Goal: Navigation & Orientation: Find specific page/section

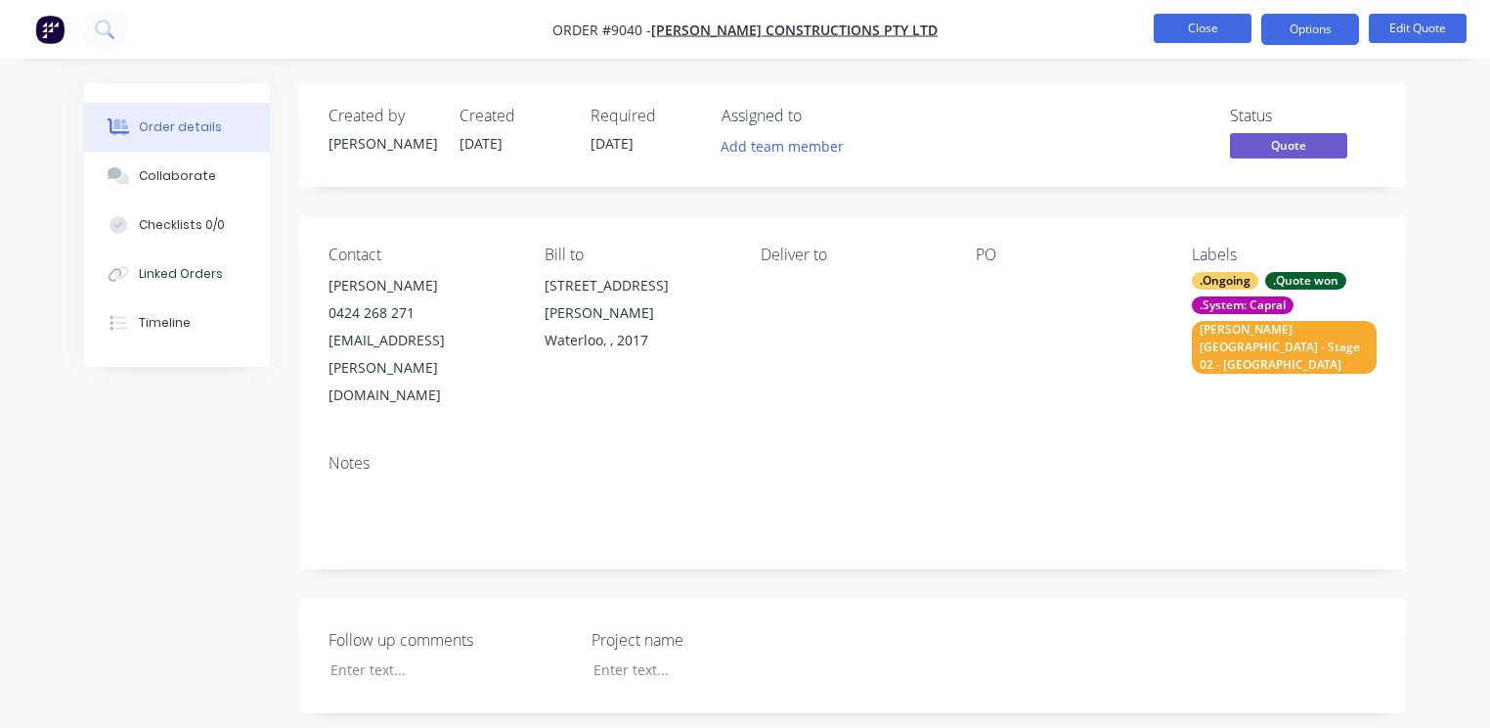
click at [1190, 35] on button "Close" at bounding box center [1203, 28] width 98 height 29
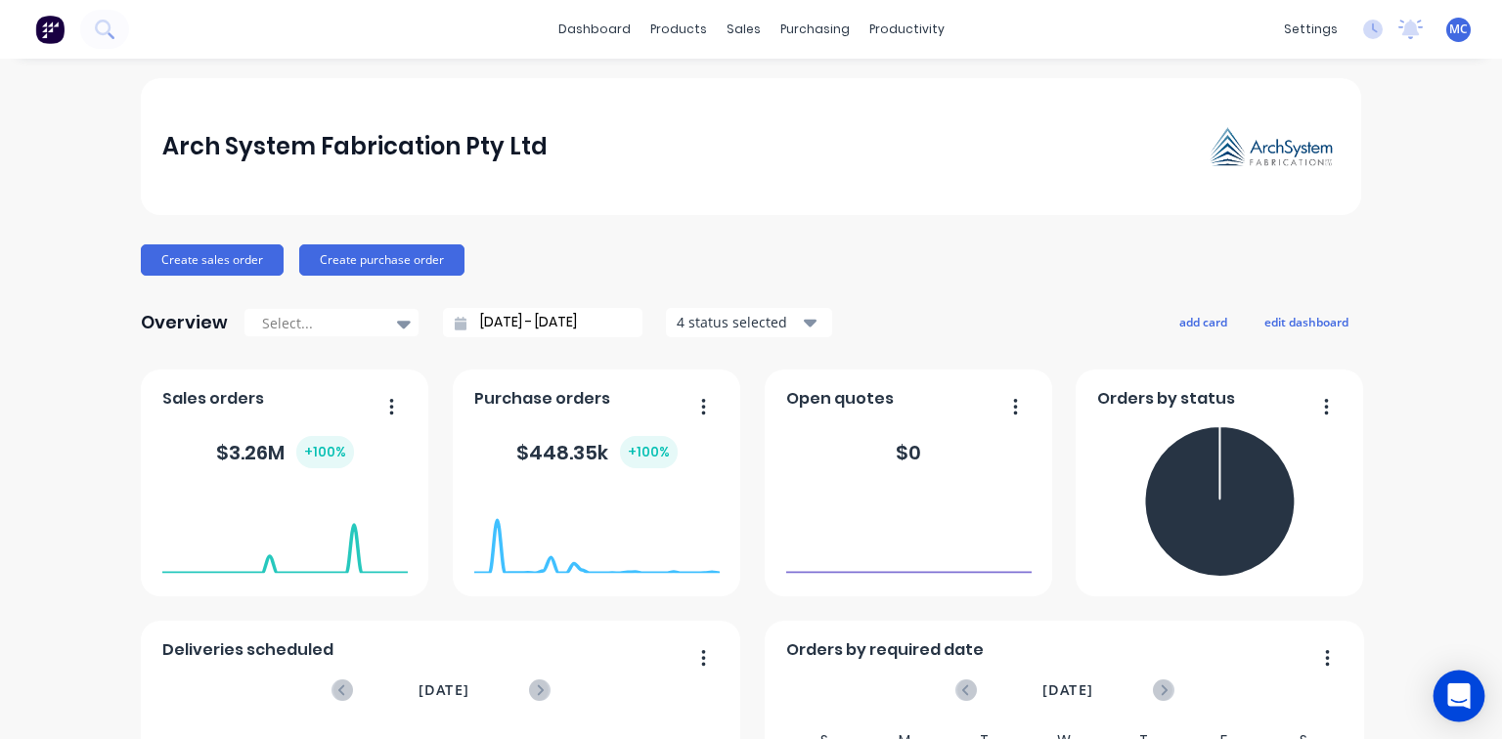
click at [1455, 684] on div "Open Intercom Messenger" at bounding box center [1460, 697] width 52 height 52
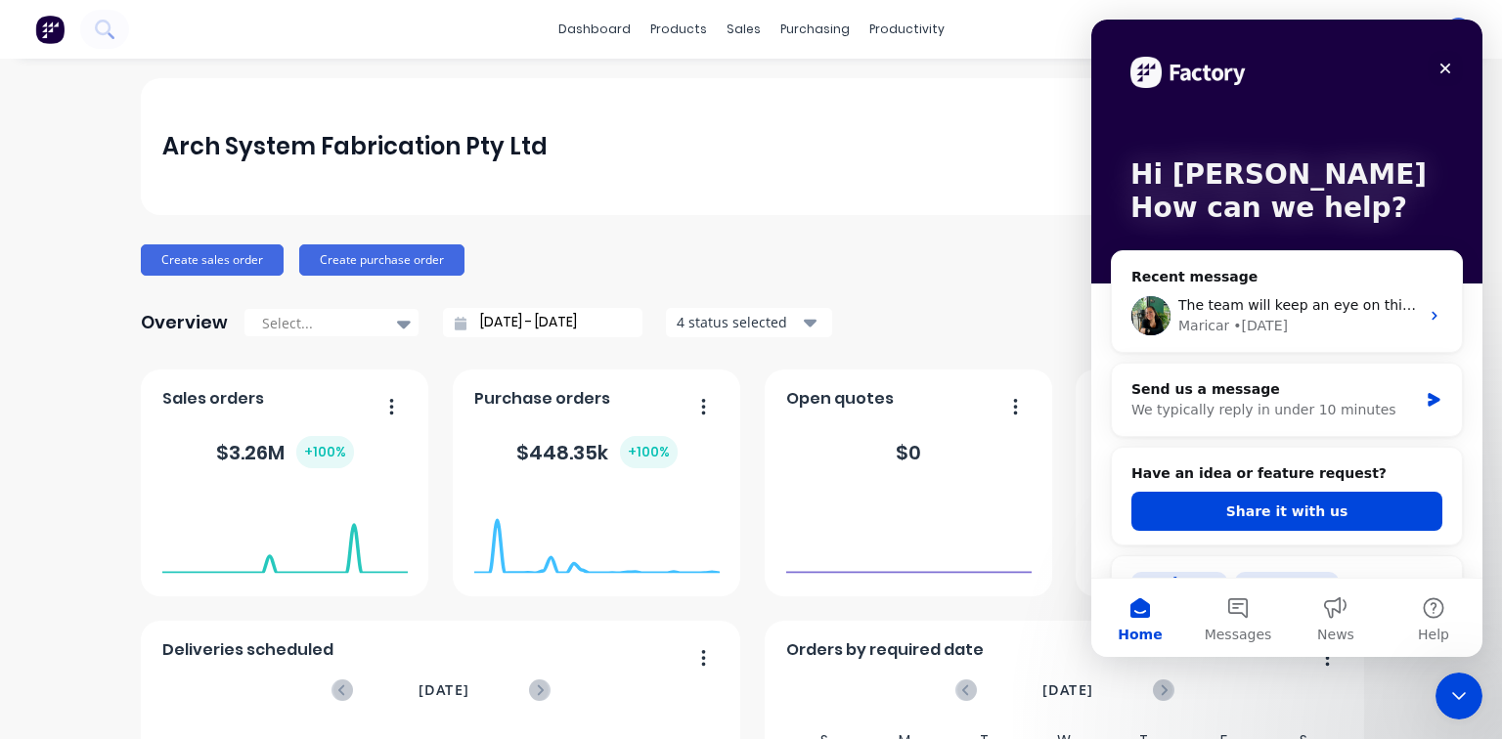
scroll to position [78, 0]
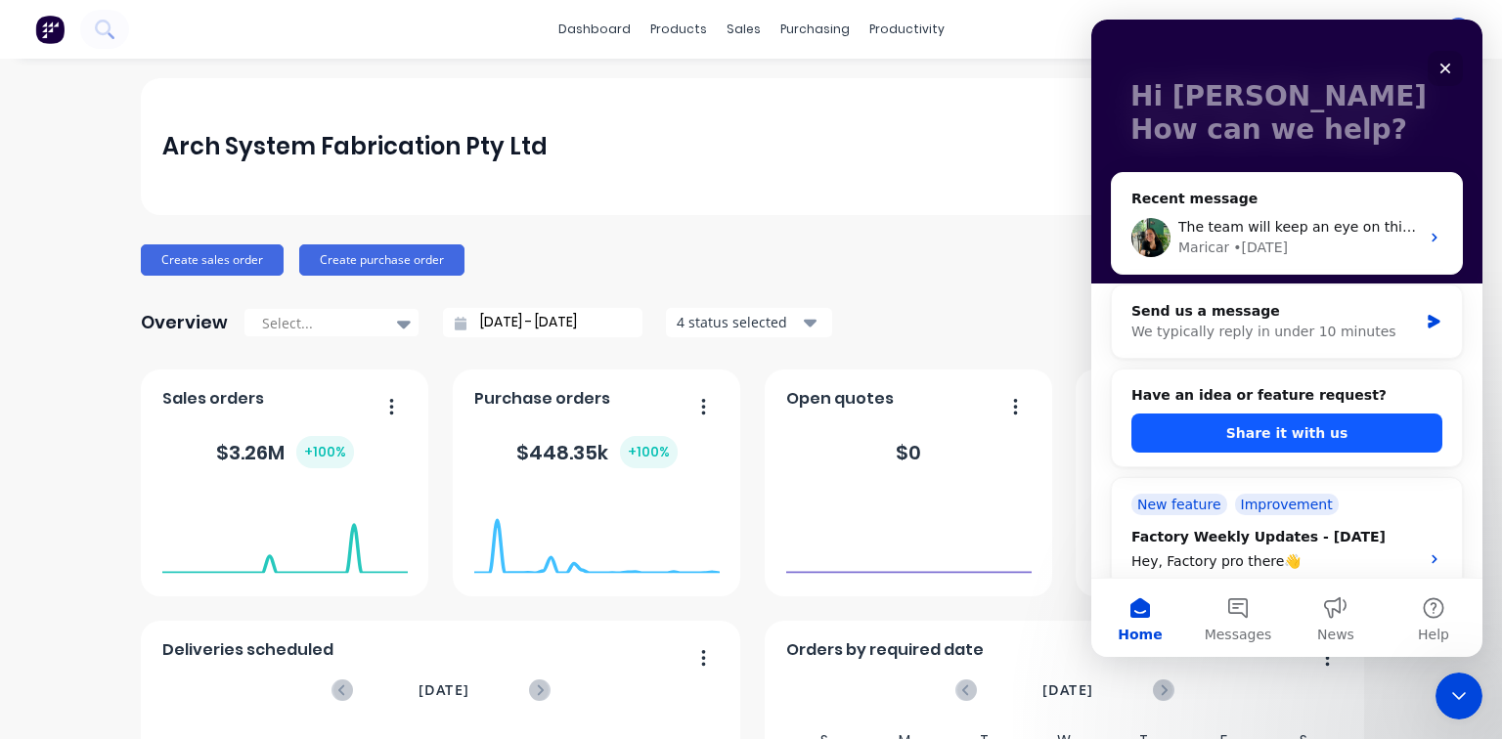
click at [1357, 431] on button "Share it with us" at bounding box center [1286, 433] width 311 height 39
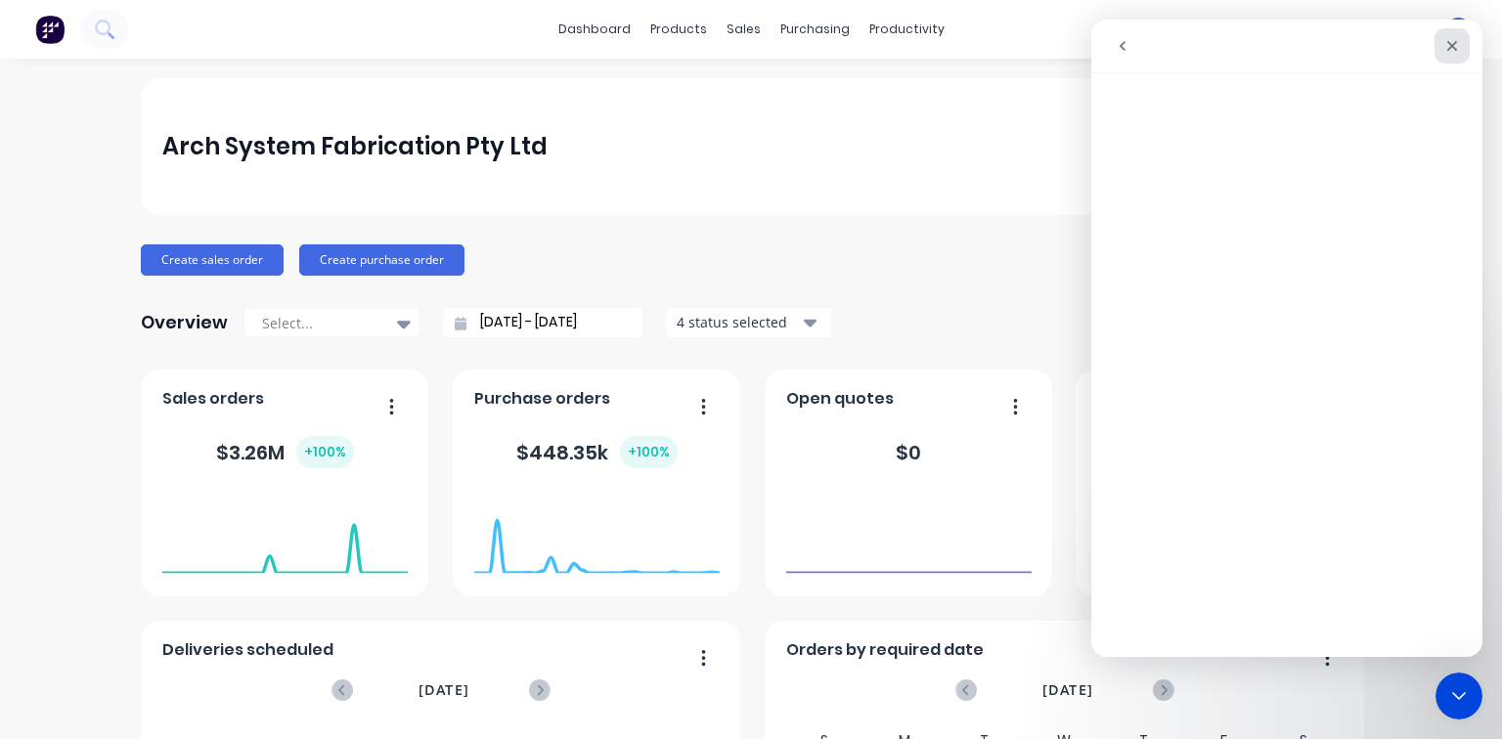
click at [1456, 44] on icon "Close" at bounding box center [1452, 46] width 16 height 16
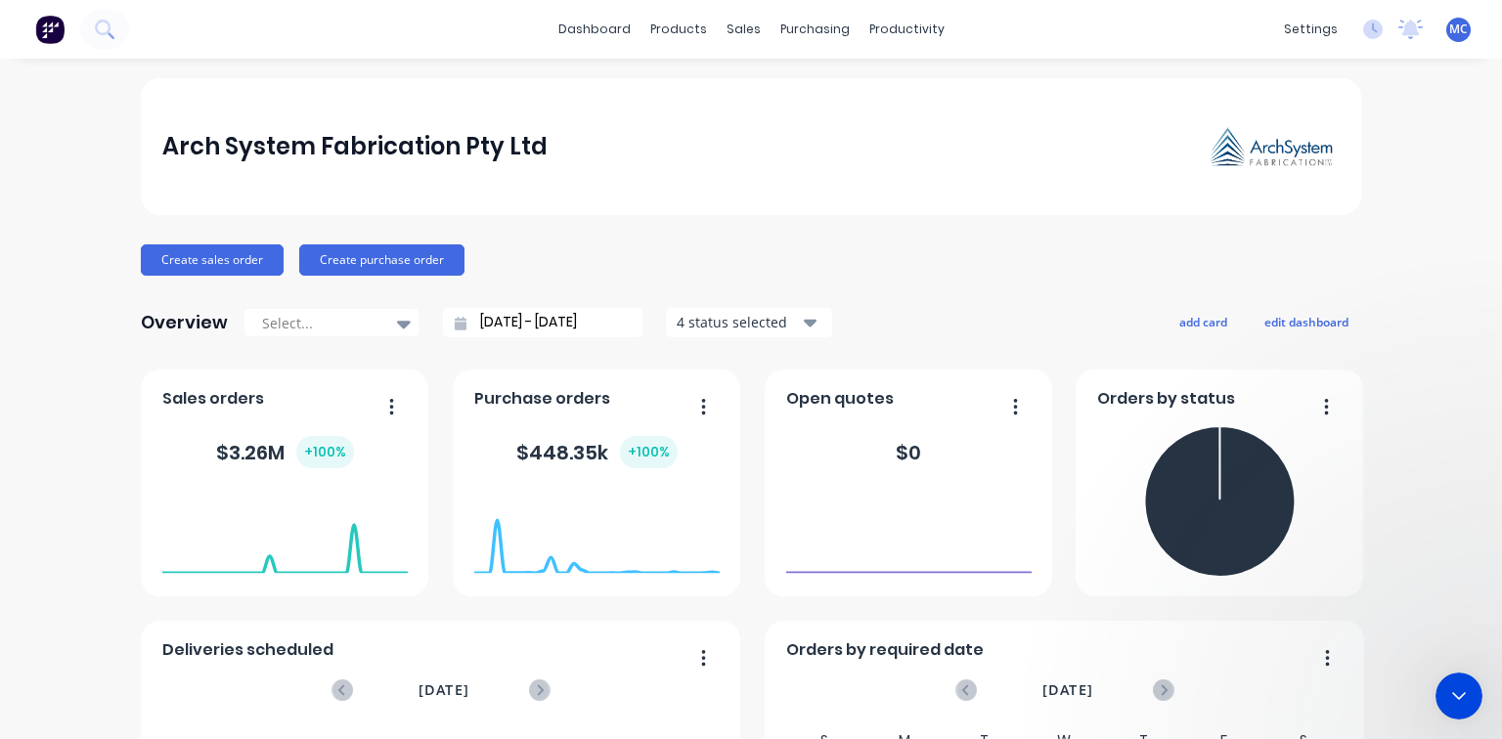
scroll to position [0, 0]
